Goal: Check status: Check status

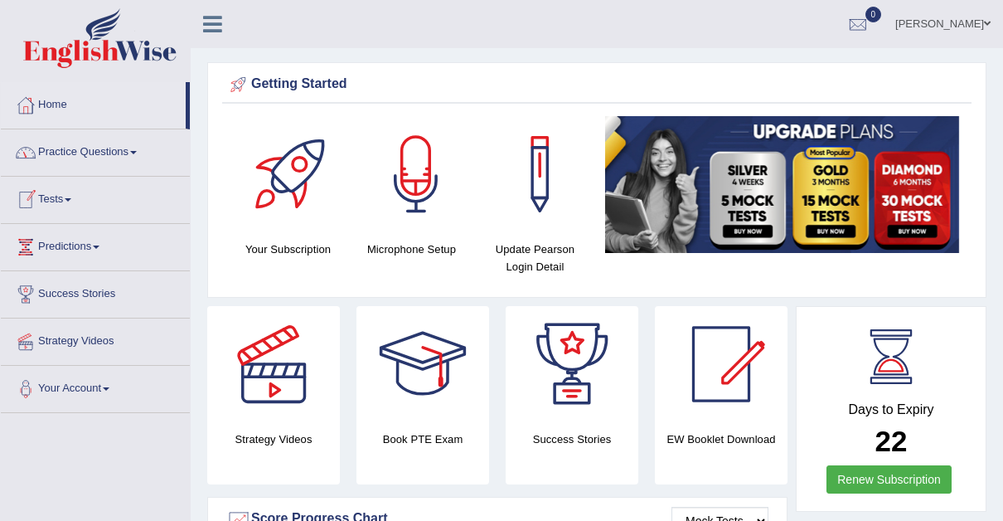
click at [71, 198] on span at bounding box center [68, 199] width 7 height 3
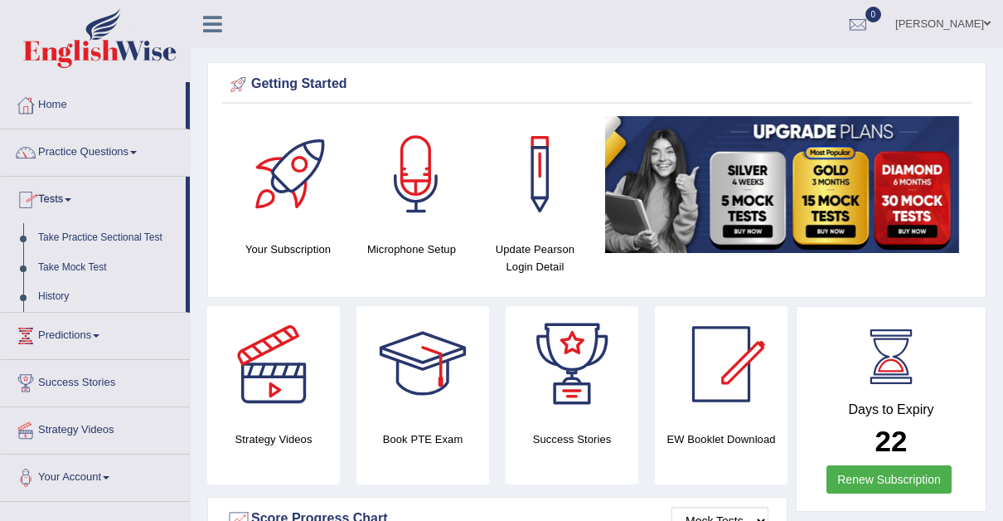
click at [47, 293] on link "History" at bounding box center [108, 297] width 155 height 30
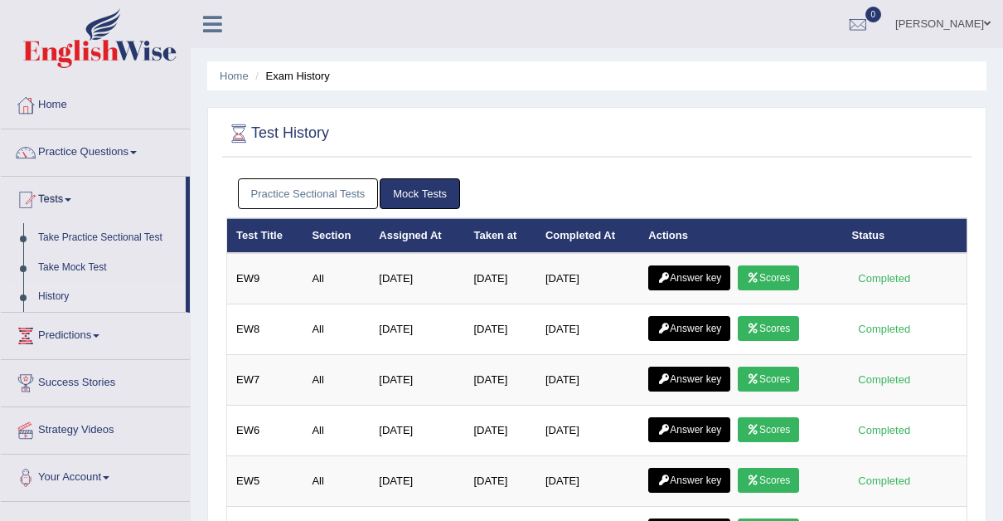
click at [314, 184] on link "Practice Sectional Tests" at bounding box center [308, 193] width 141 height 31
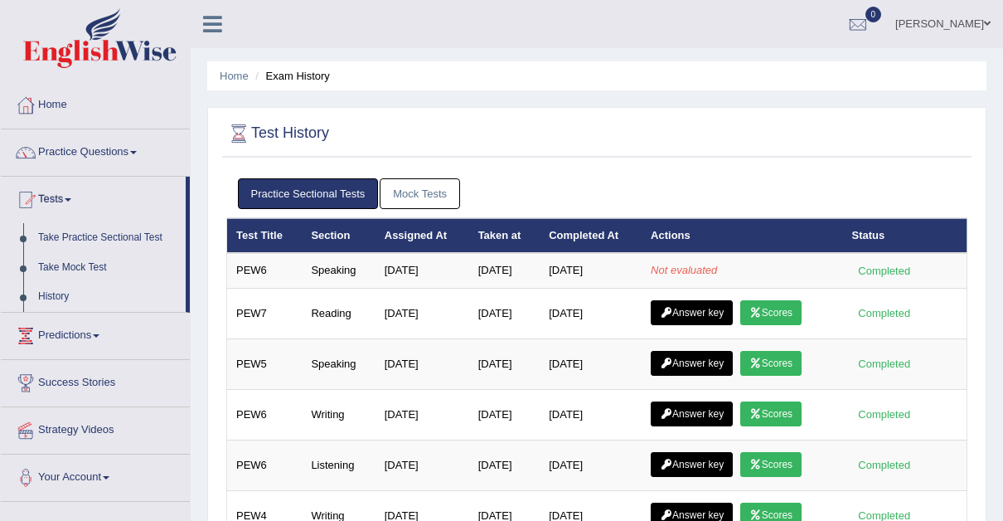
click at [419, 189] on link "Mock Tests" at bounding box center [420, 193] width 80 height 31
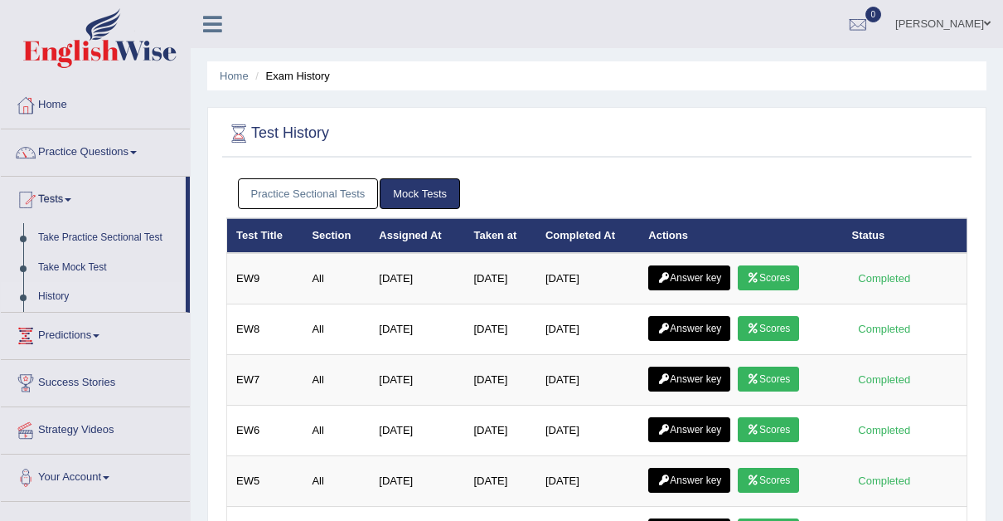
click at [324, 187] on link "Practice Sectional Tests" at bounding box center [308, 193] width 141 height 31
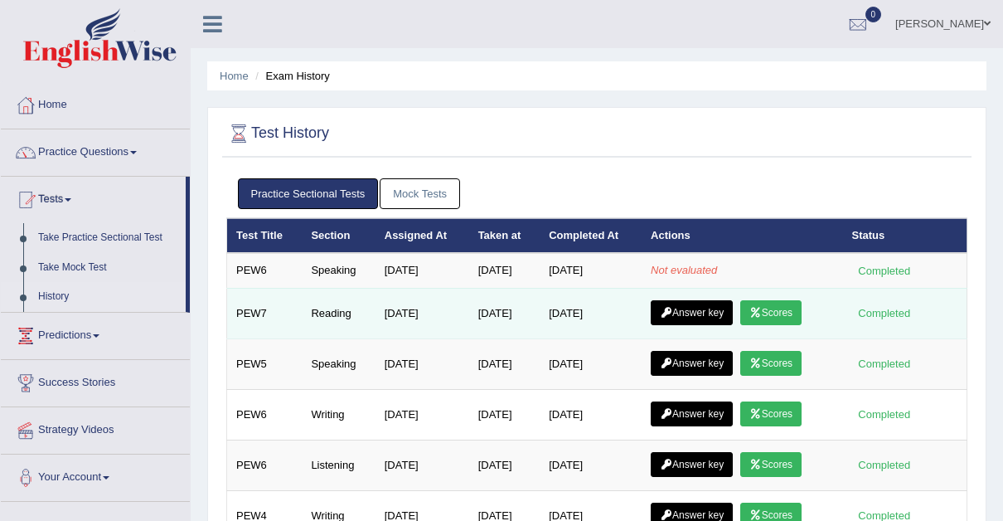
click at [779, 303] on link "Scores" at bounding box center [770, 312] width 61 height 25
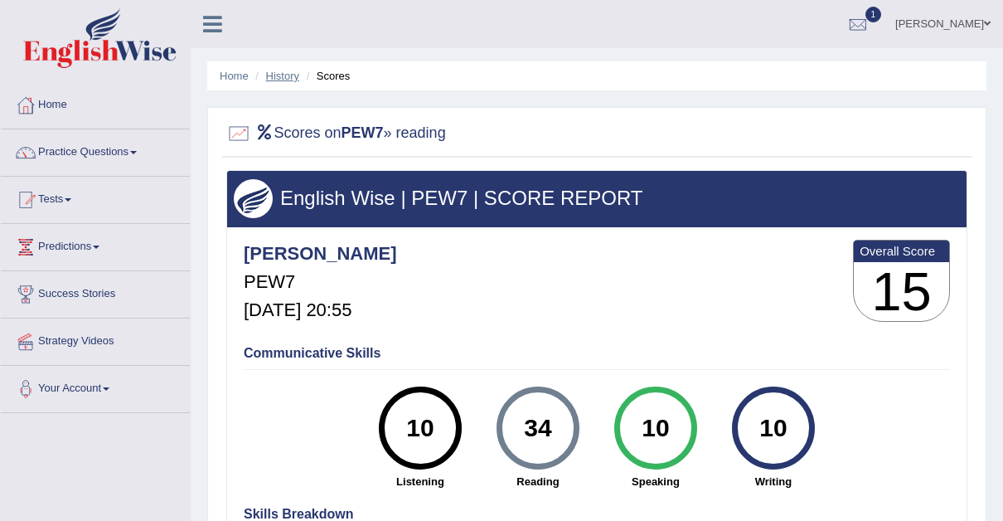
click at [278, 70] on link "History" at bounding box center [282, 76] width 33 height 12
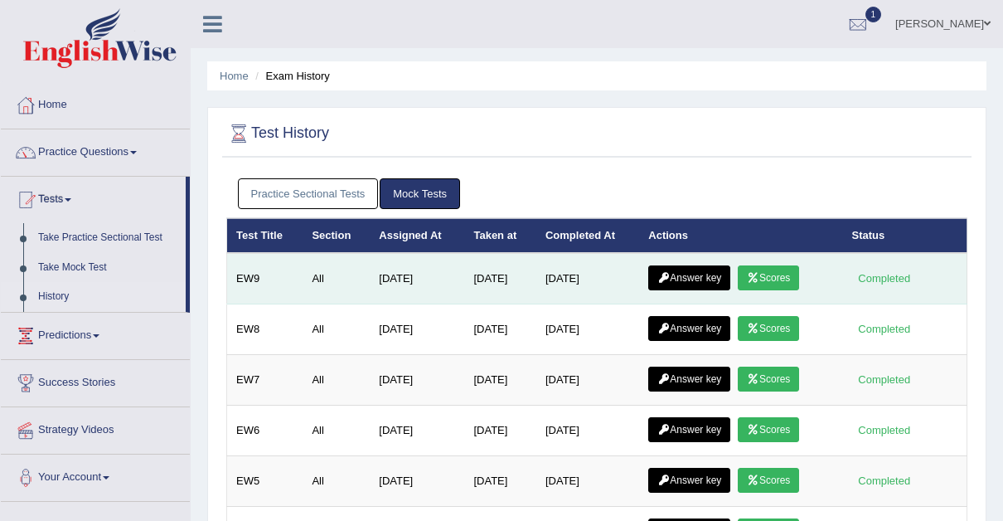
click at [776, 278] on link "Scores" at bounding box center [768, 277] width 61 height 25
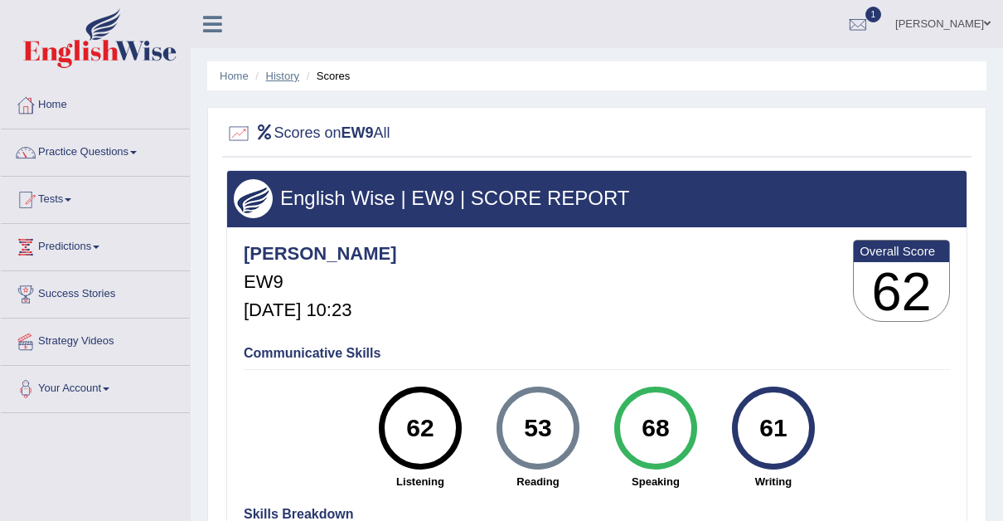
click at [293, 73] on link "History" at bounding box center [282, 76] width 33 height 12
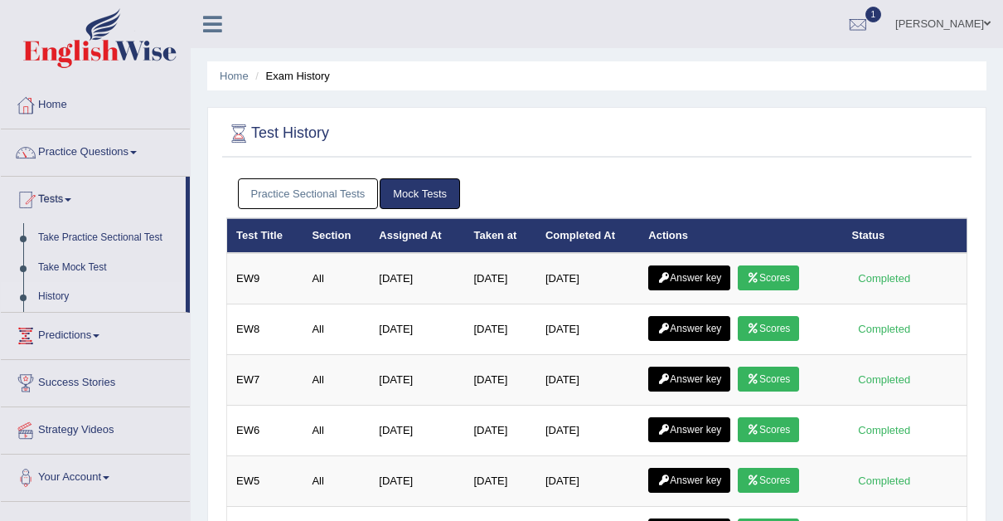
click at [332, 185] on link "Practice Sectional Tests" at bounding box center [308, 193] width 141 height 31
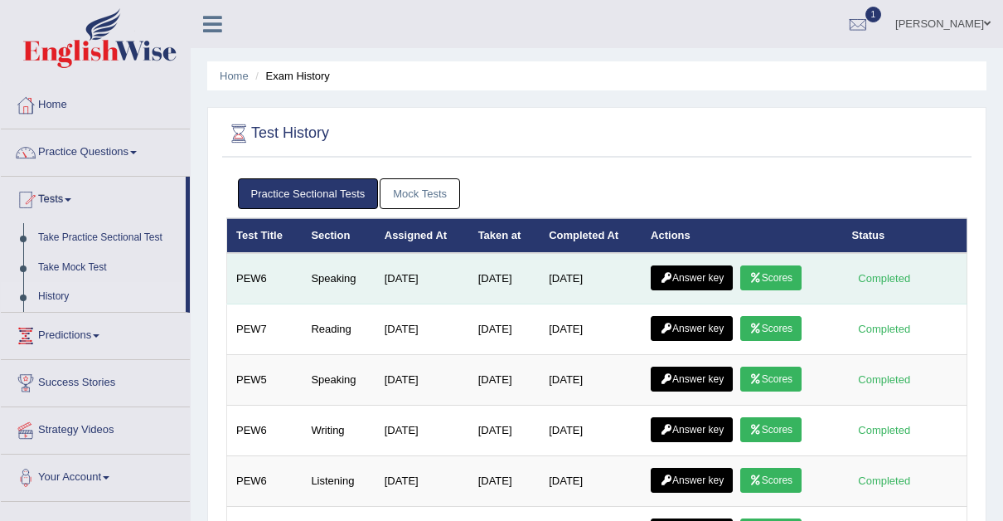
click at [702, 272] on link "Answer key" at bounding box center [692, 277] width 82 height 25
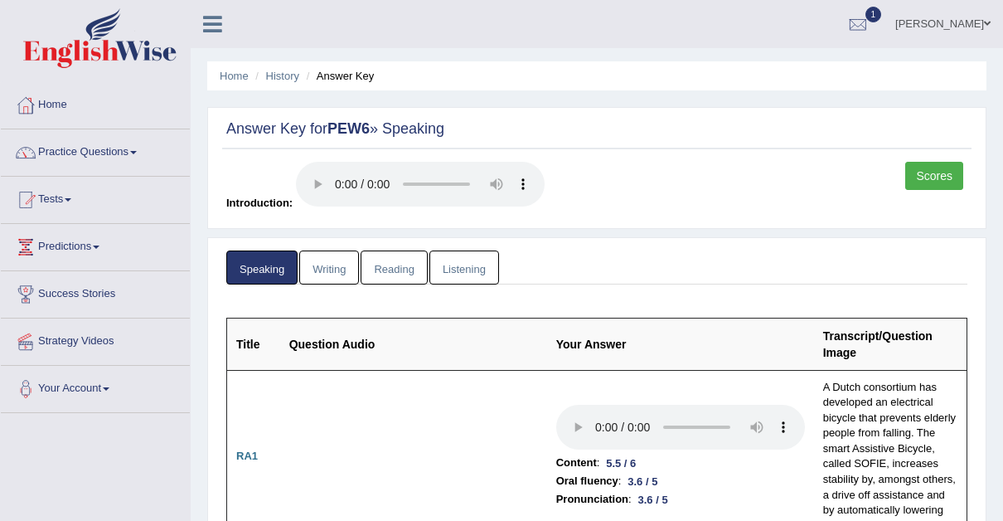
click at [930, 177] on link "Scores" at bounding box center [934, 176] width 58 height 28
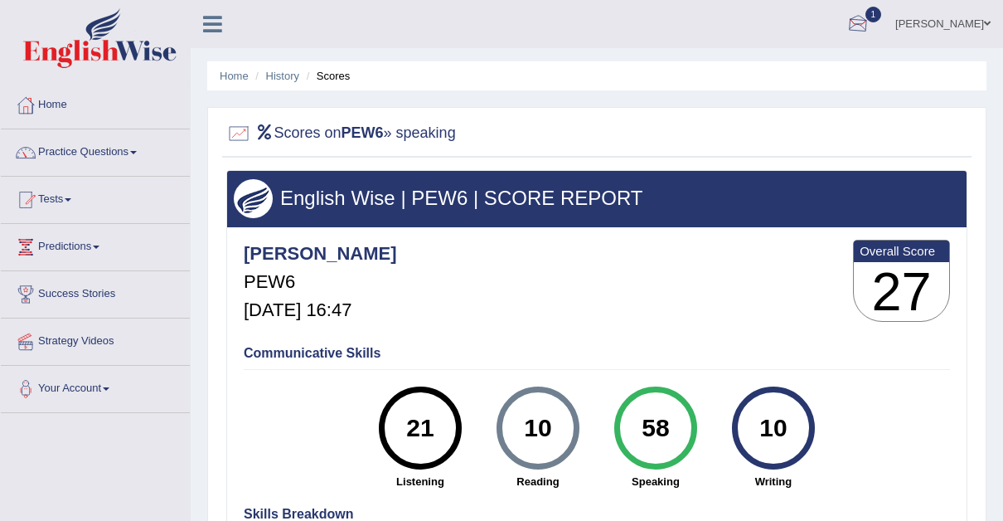
click at [846, 24] on div at bounding box center [858, 24] width 25 height 25
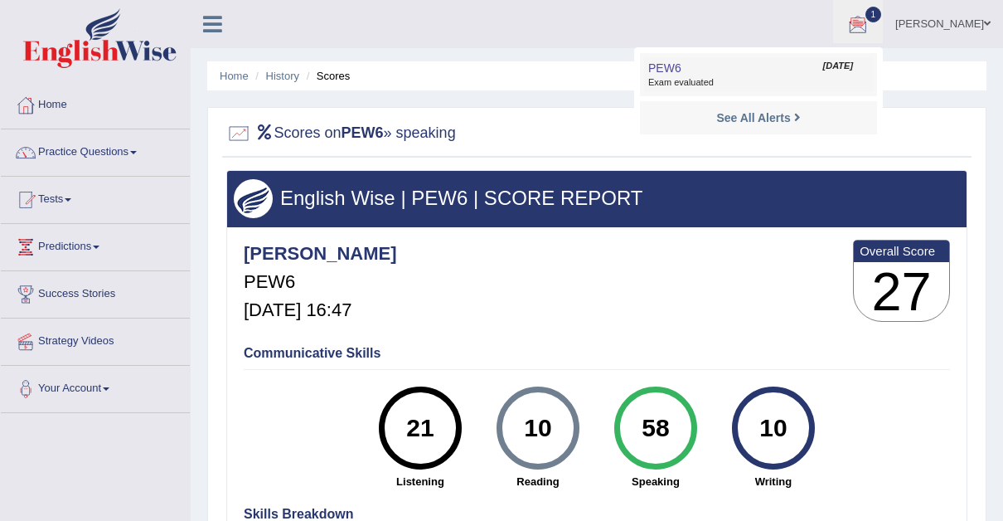
click at [648, 68] on span "PEW6" at bounding box center [664, 67] width 33 height 13
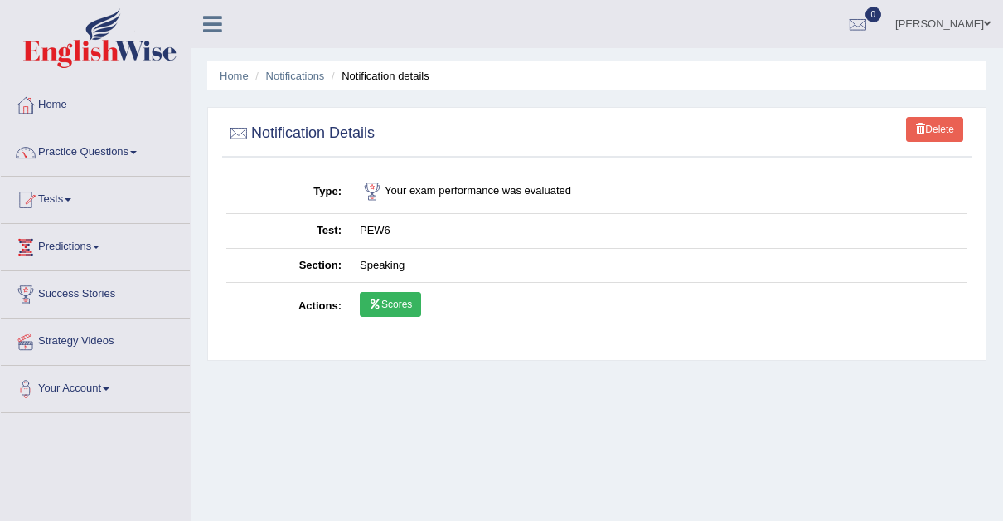
click at [384, 293] on link "Scores" at bounding box center [390, 304] width 61 height 25
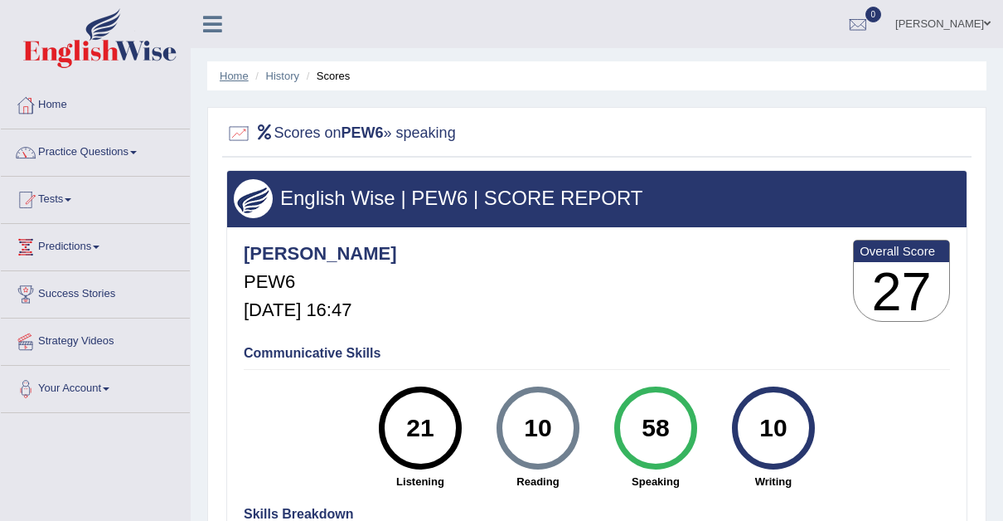
click at [231, 73] on link "Home" at bounding box center [234, 76] width 29 height 12
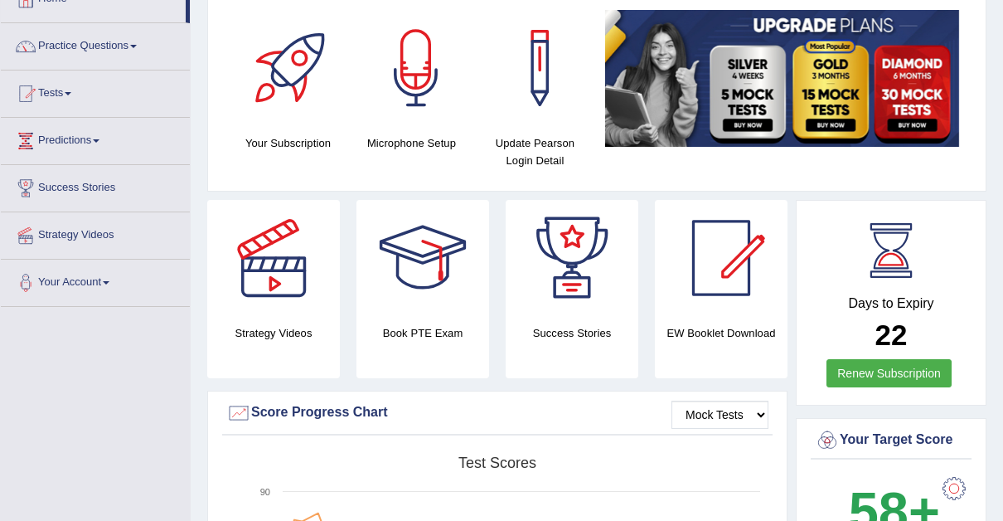
scroll to position [87, 0]
